Goal: Information Seeking & Learning: Understand process/instructions

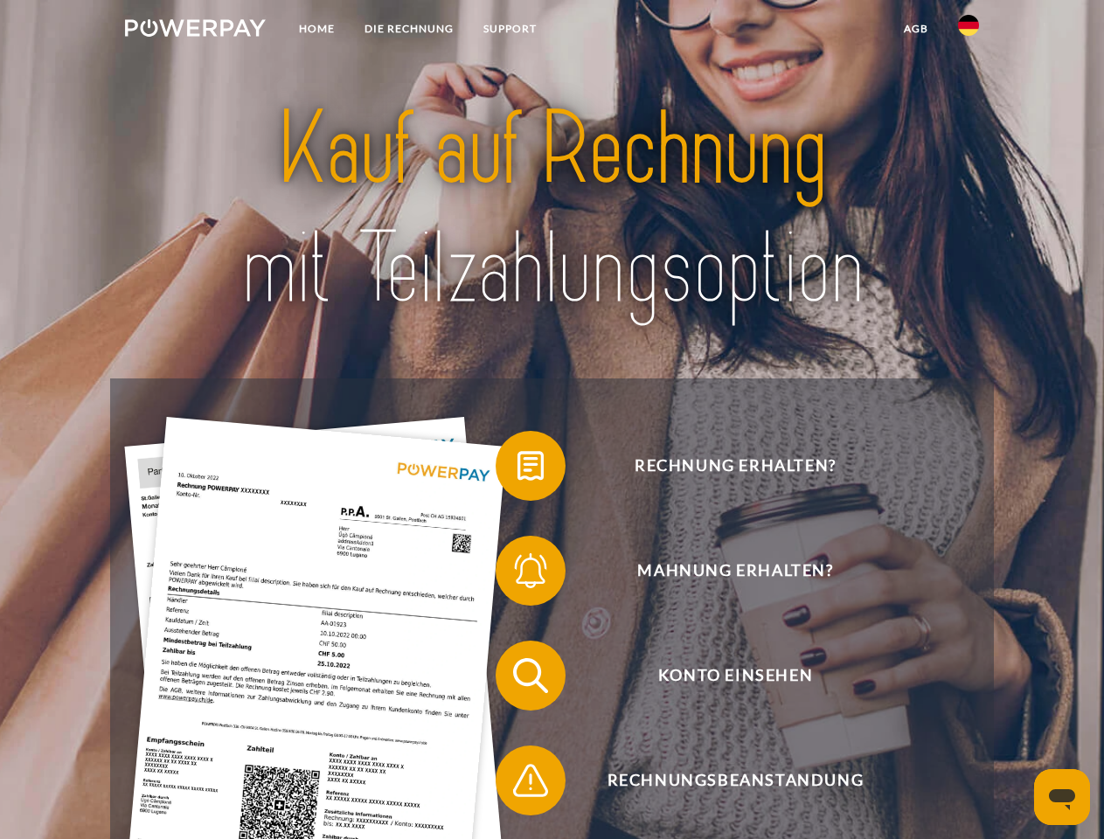
click at [195, 31] on img at bounding box center [195, 27] width 141 height 17
click at [969, 31] on img at bounding box center [968, 25] width 21 height 21
click at [915, 29] on link "agb" at bounding box center [916, 28] width 54 height 31
click at [518, 470] on span at bounding box center [504, 465] width 87 height 87
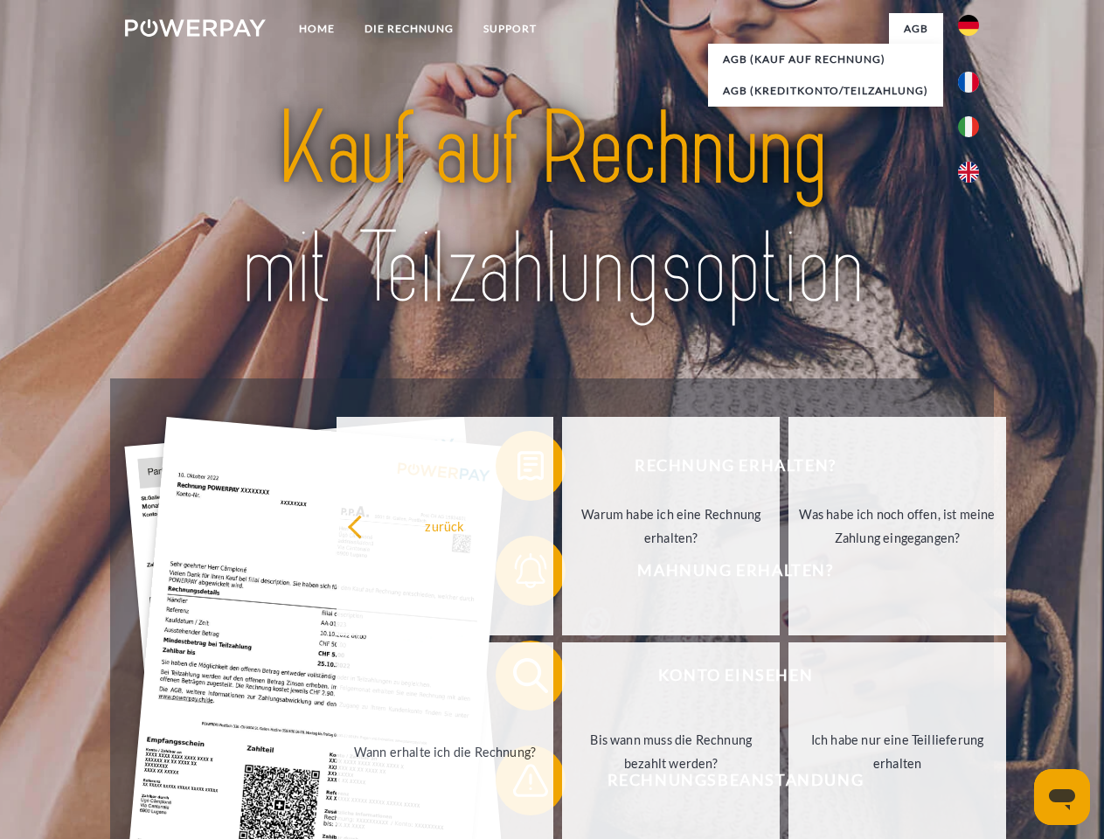
click at [518, 574] on div "Rechnung erhalten? Mahnung erhalten? Konto einsehen" at bounding box center [551, 728] width 883 height 699
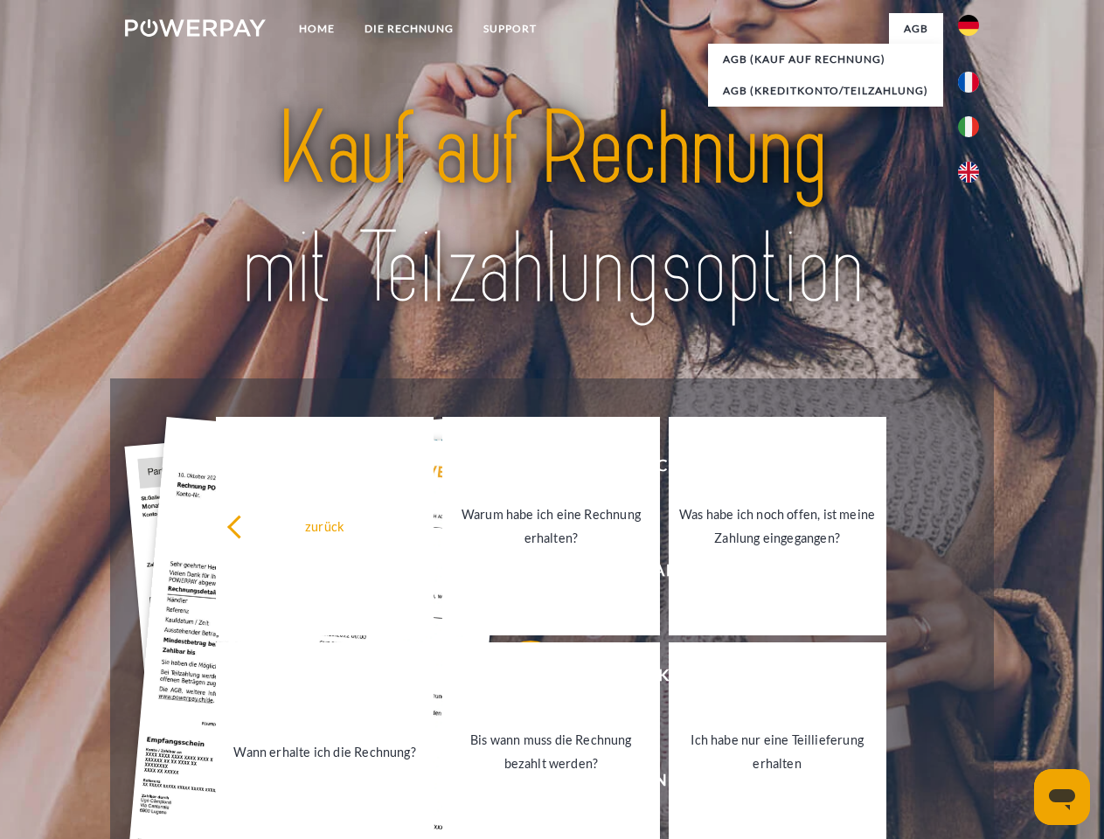
click at [518, 679] on link "Bis wann muss die Rechnung bezahlt werden?" at bounding box center [551, 752] width 218 height 219
click at [518, 784] on span at bounding box center [504, 780] width 87 height 87
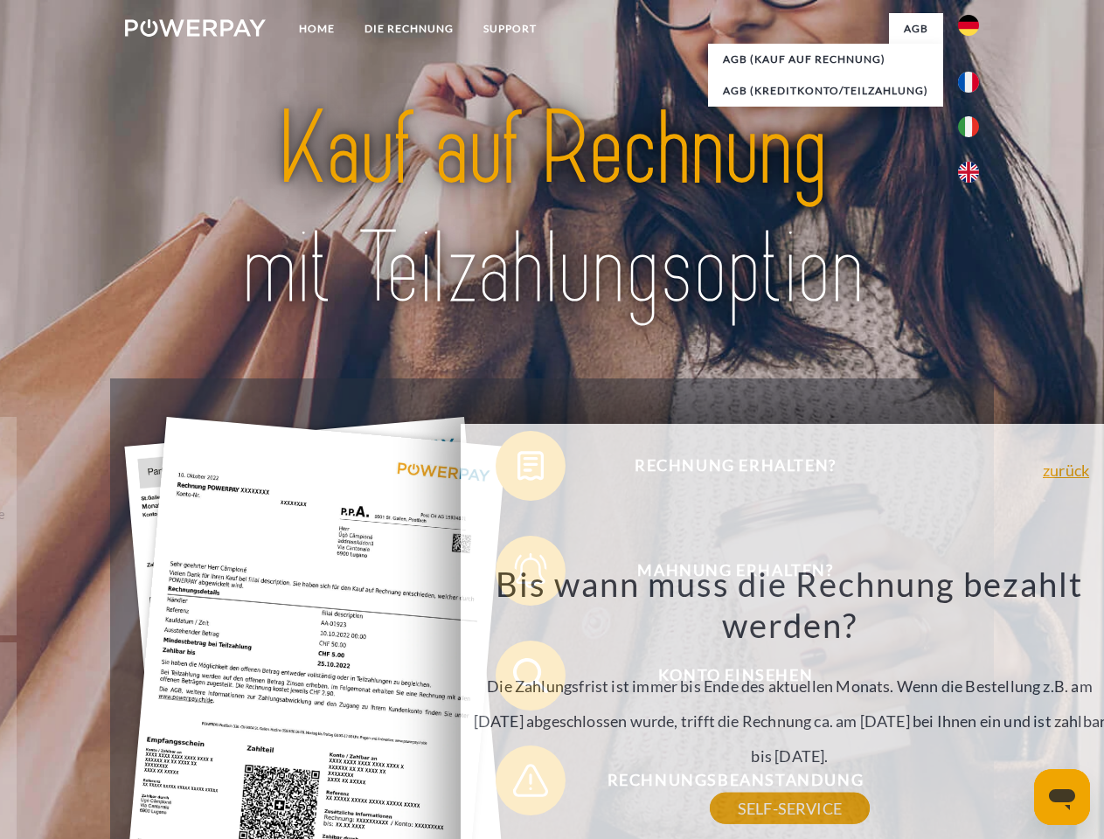
click at [1062, 797] on icon "Messaging-Fenster öffnen" at bounding box center [1062, 800] width 26 height 21
